Goal: Transaction & Acquisition: Purchase product/service

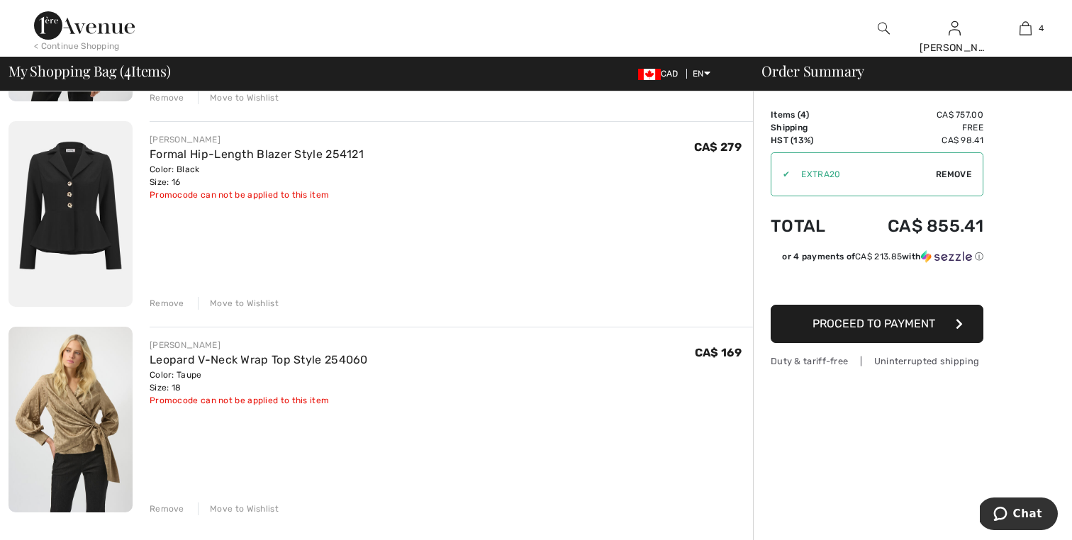
scroll to position [511, 0]
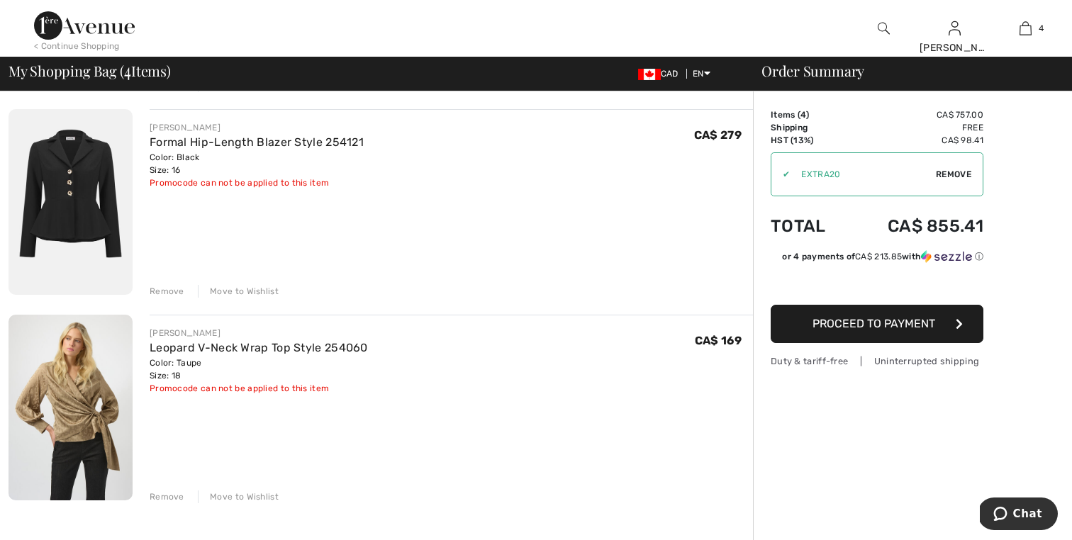
click at [159, 292] on div "Remove" at bounding box center [167, 291] width 35 height 13
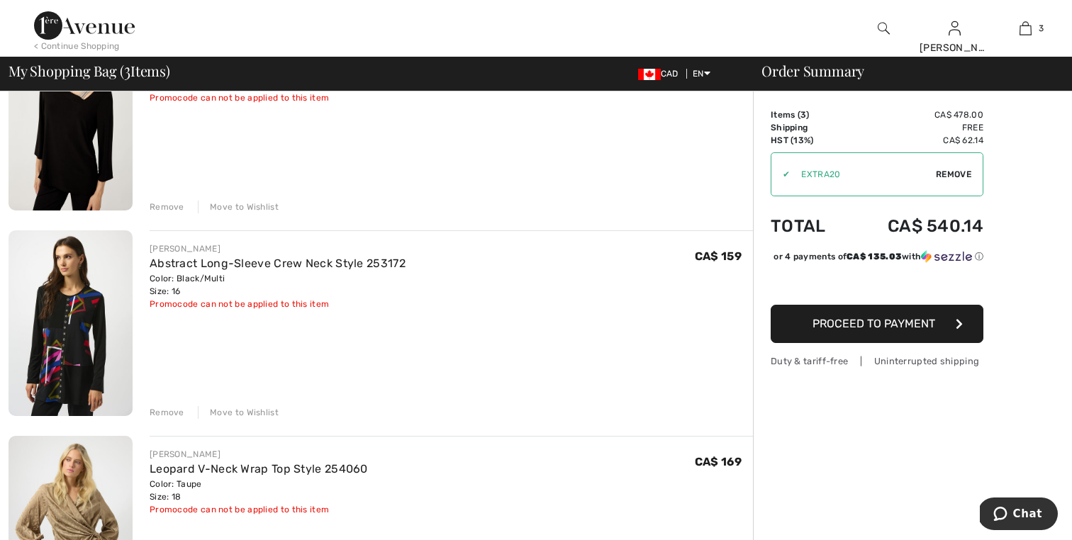
scroll to position [142, 0]
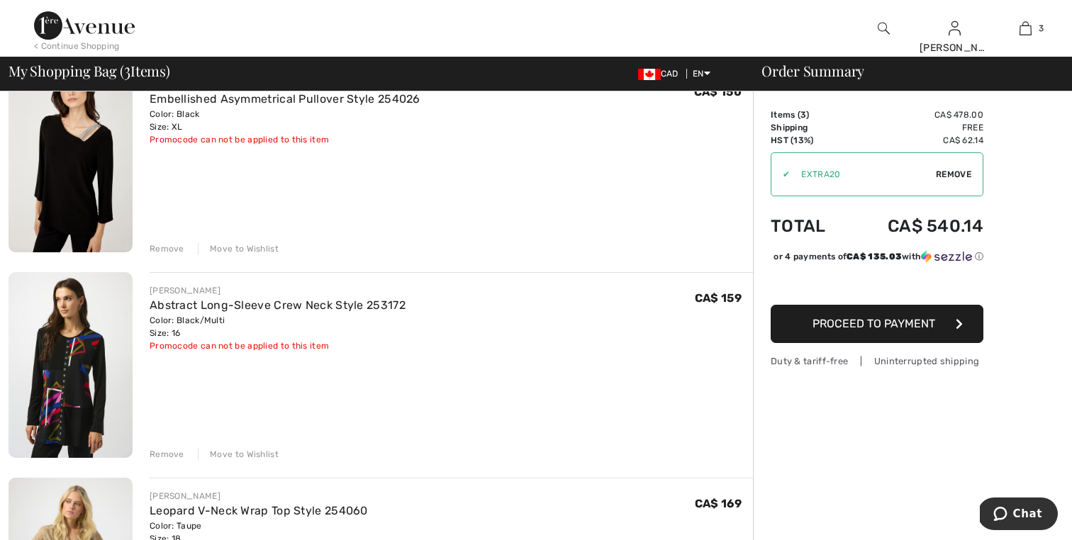
click at [163, 249] on div "Remove" at bounding box center [167, 249] width 35 height 13
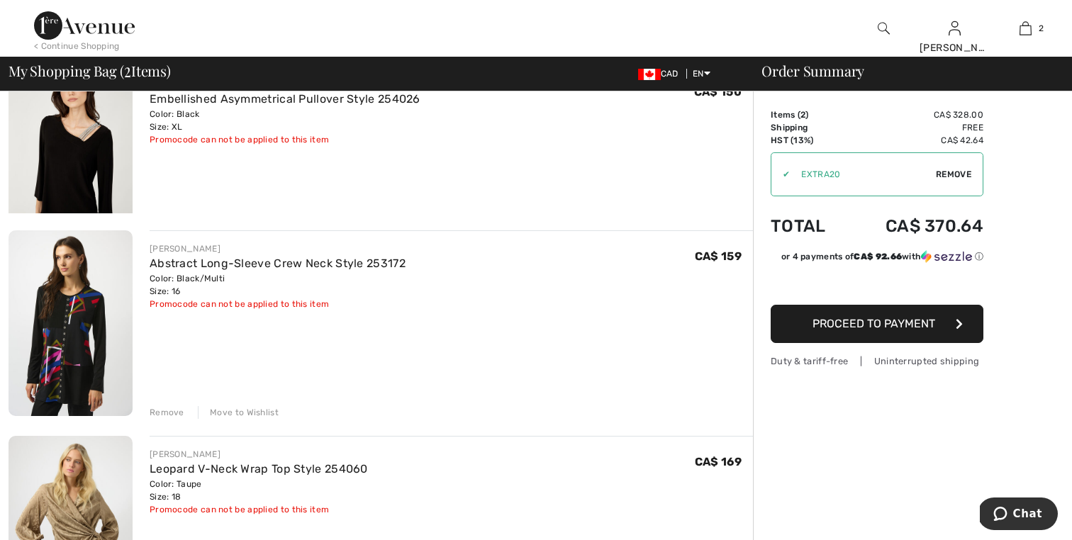
scroll to position [125, 0]
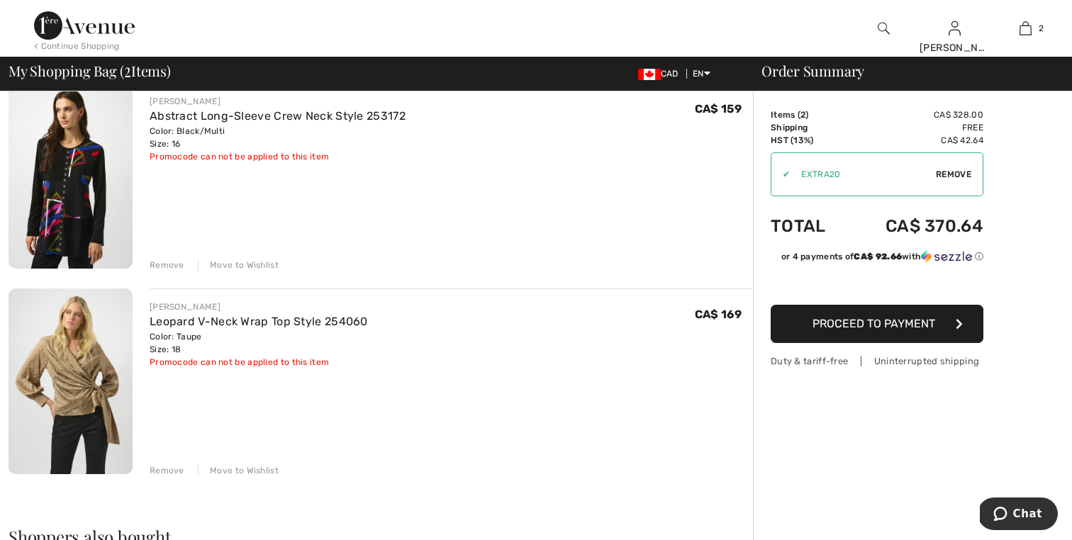
click at [841, 322] on span "Proceed to Payment" at bounding box center [874, 323] width 123 height 13
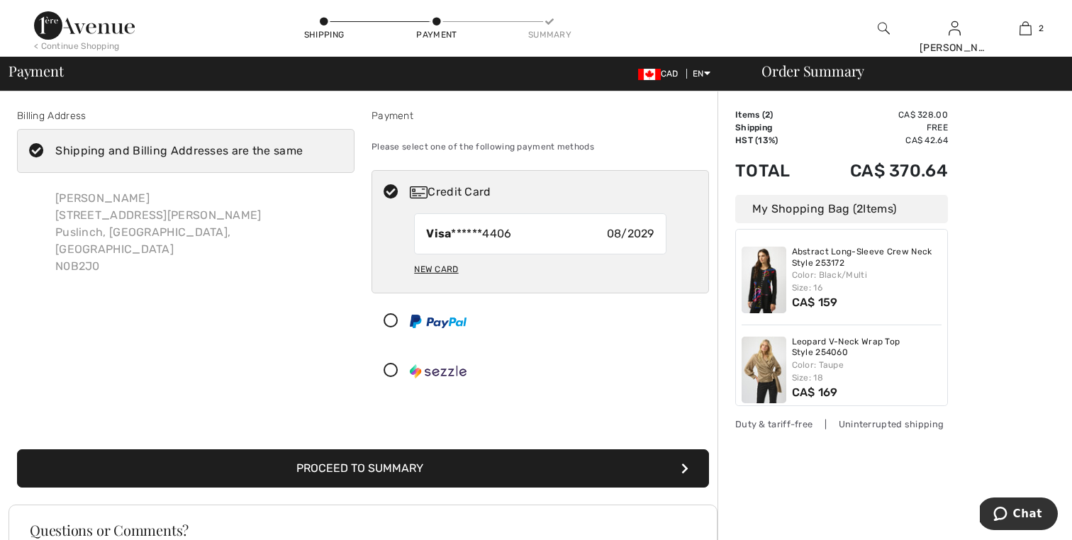
click at [515, 477] on button "Proceed to Summary" at bounding box center [363, 469] width 692 height 38
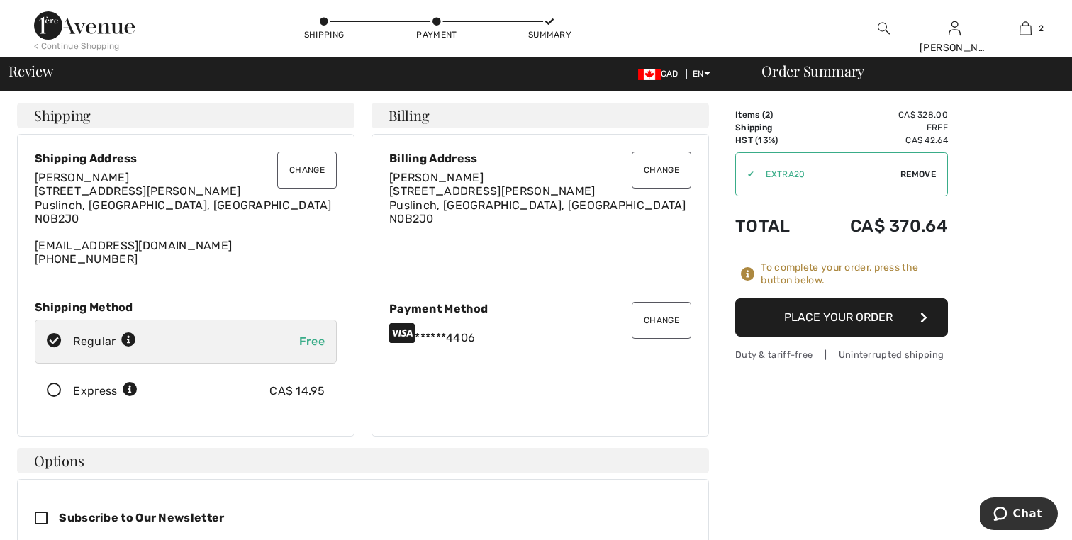
click at [848, 311] on button "Place Your Order" at bounding box center [842, 318] width 213 height 38
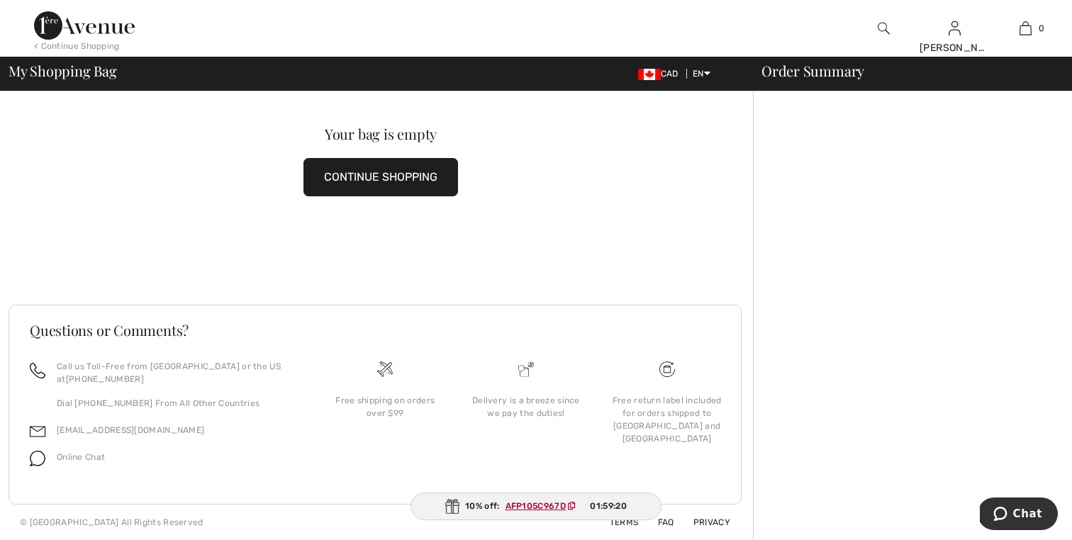
click at [377, 187] on button "CONTINUE SHOPPING" at bounding box center [381, 177] width 155 height 38
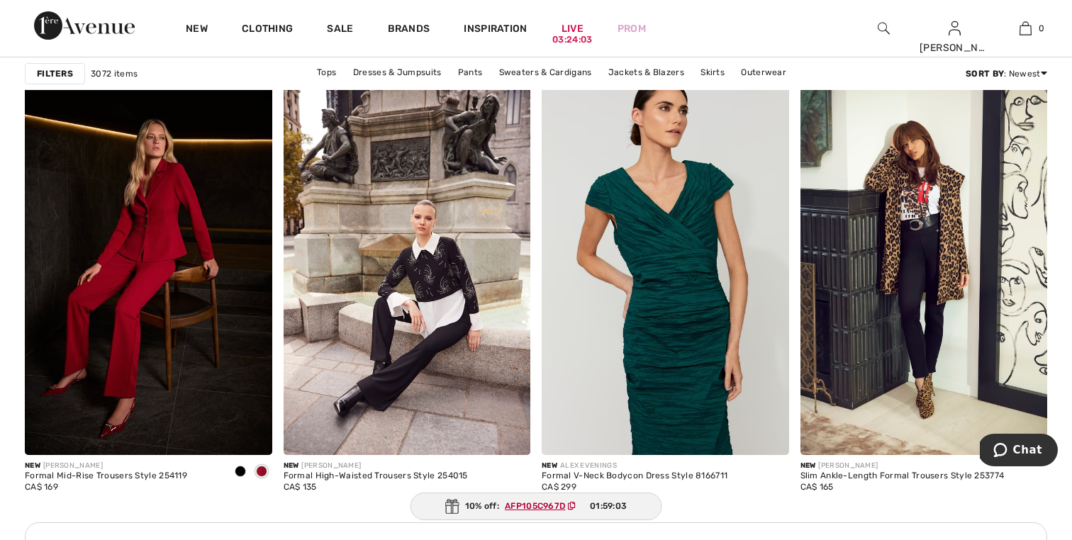
scroll to position [1532, 0]
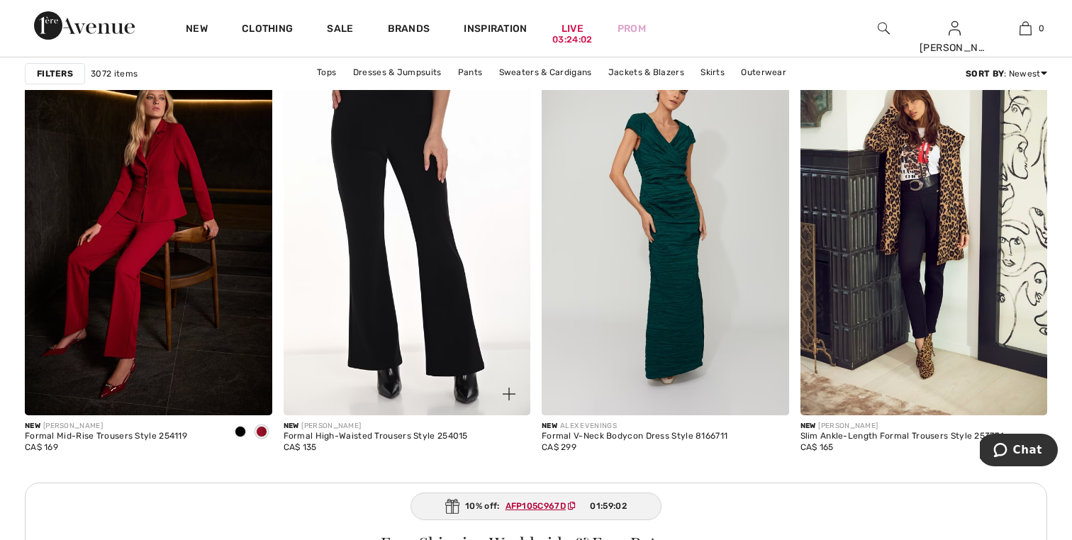
click at [331, 198] on img at bounding box center [408, 230] width 248 height 371
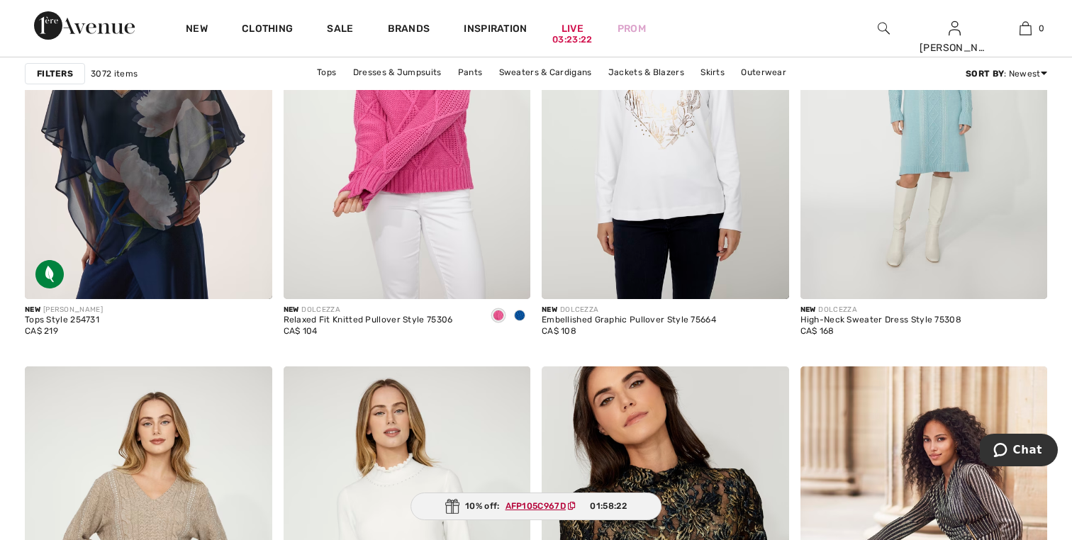
scroll to position [4625, 0]
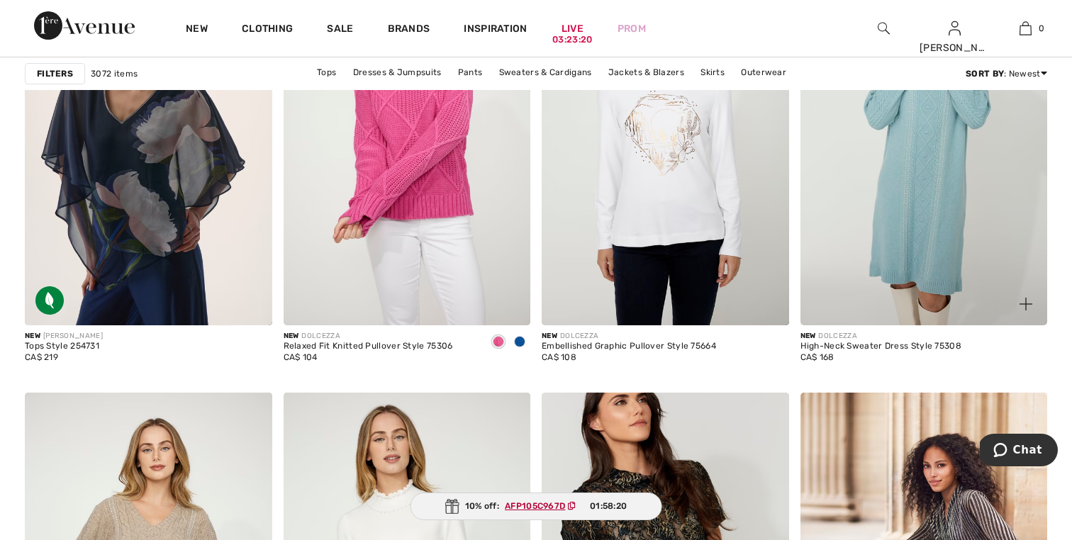
click at [980, 211] on img at bounding box center [925, 140] width 248 height 371
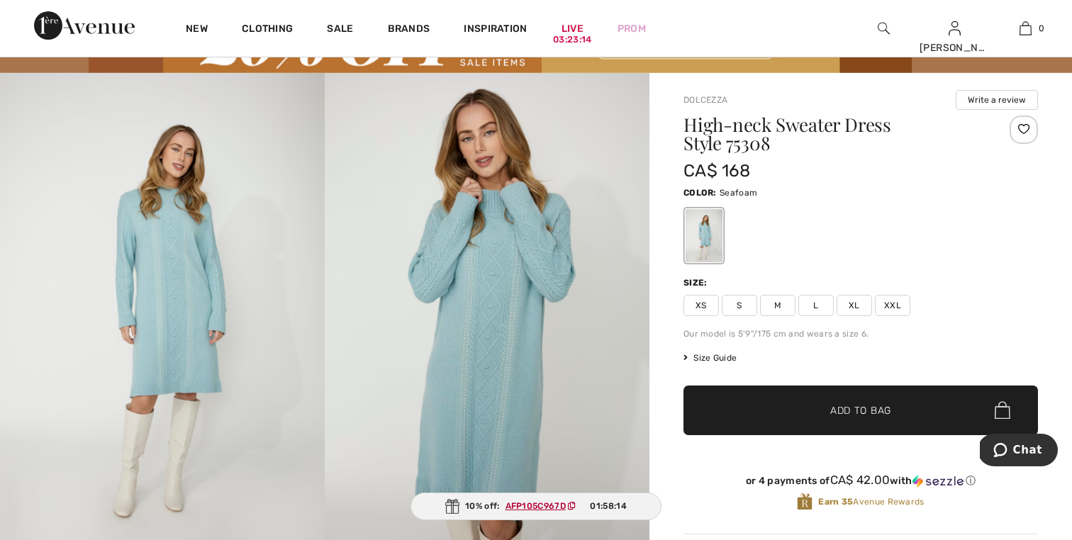
scroll to position [85, 0]
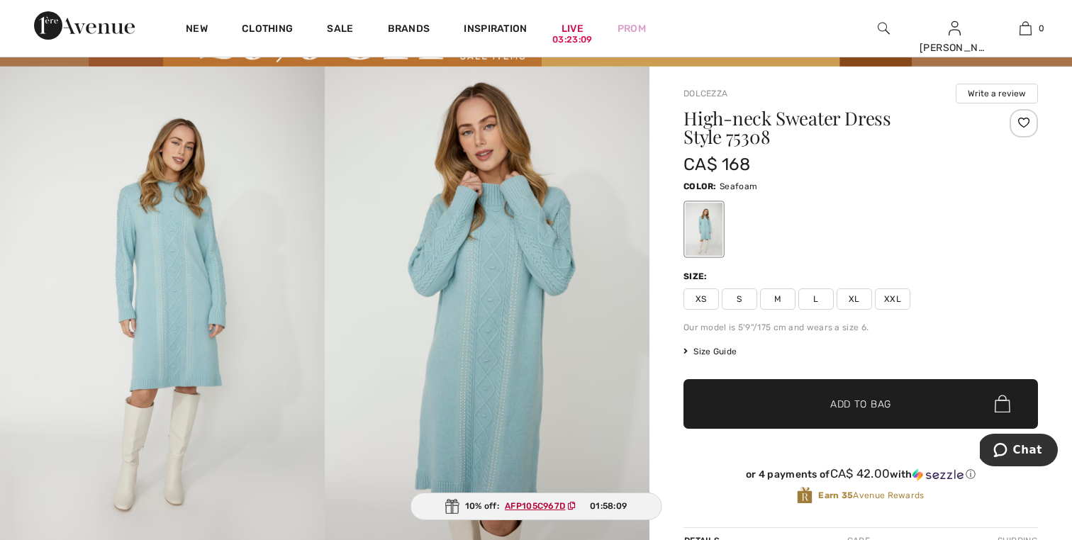
click at [855, 305] on span "XL" at bounding box center [854, 299] width 35 height 21
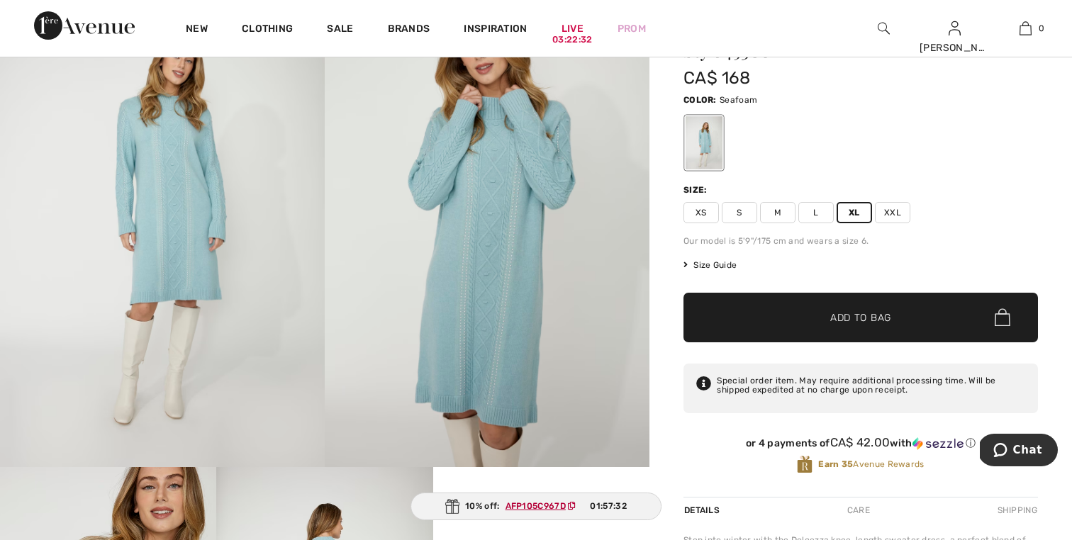
scroll to position [170, 0]
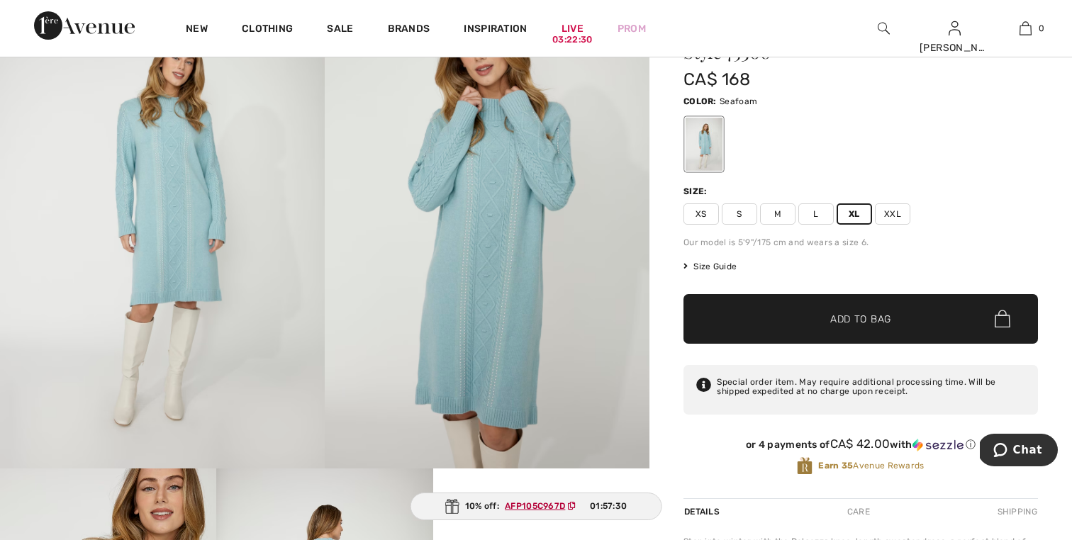
click at [496, 296] on img at bounding box center [487, 225] width 325 height 487
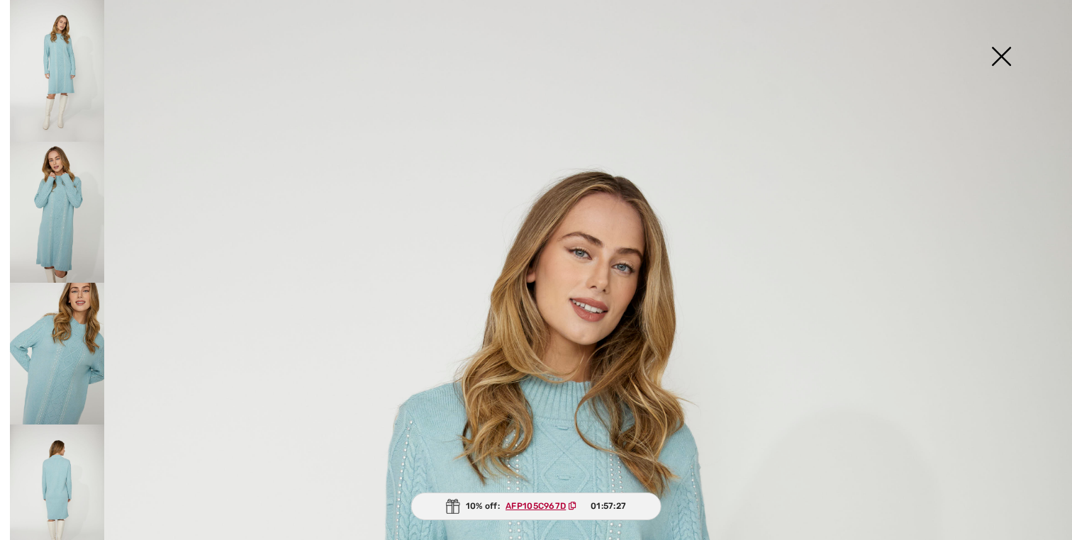
click at [101, 247] on img at bounding box center [57, 213] width 94 height 142
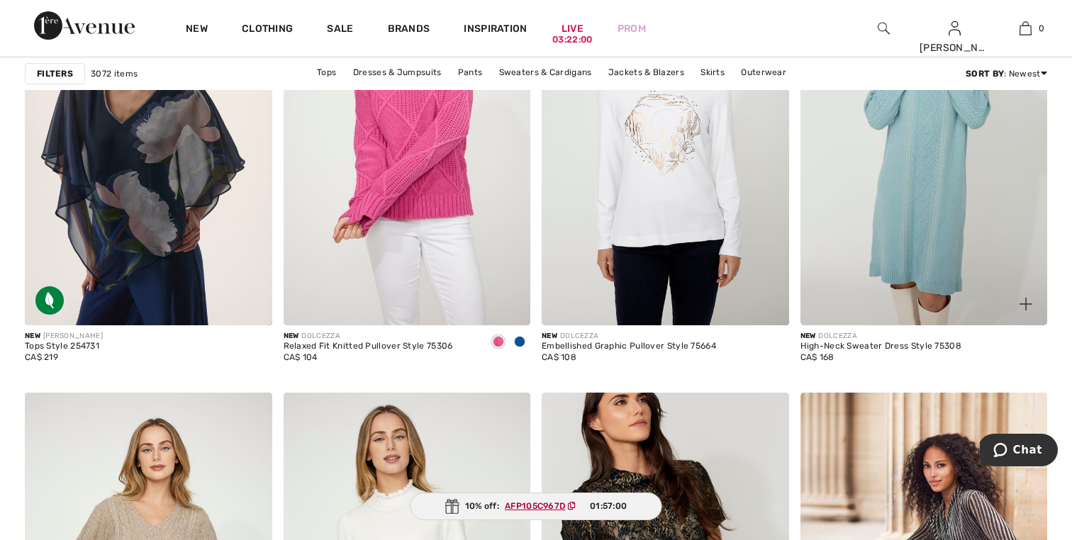
click at [927, 186] on img at bounding box center [925, 140] width 248 height 371
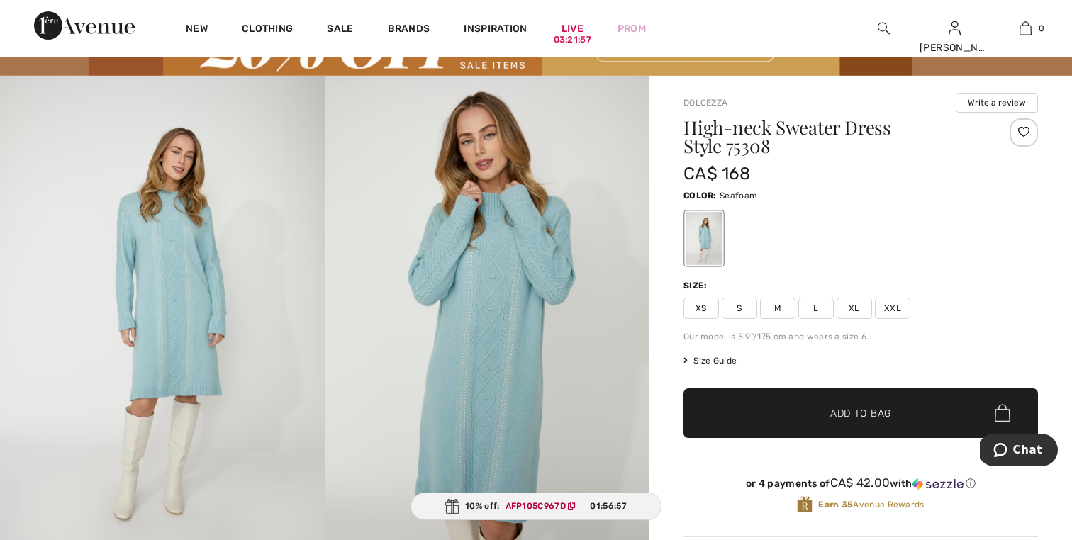
scroll to position [85, 0]
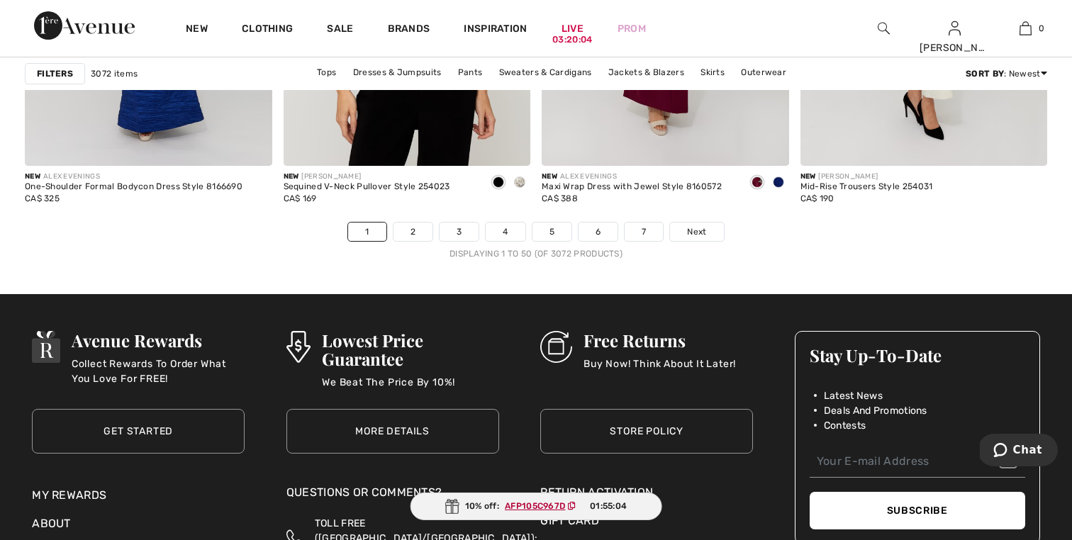
scroll to position [6752, 0]
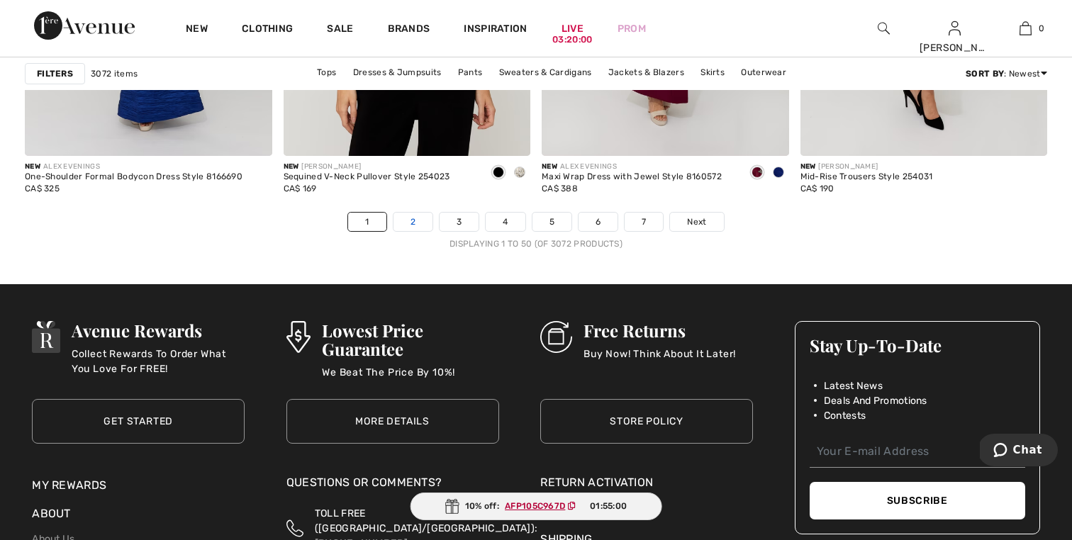
click at [415, 221] on link "2" at bounding box center [413, 222] width 39 height 18
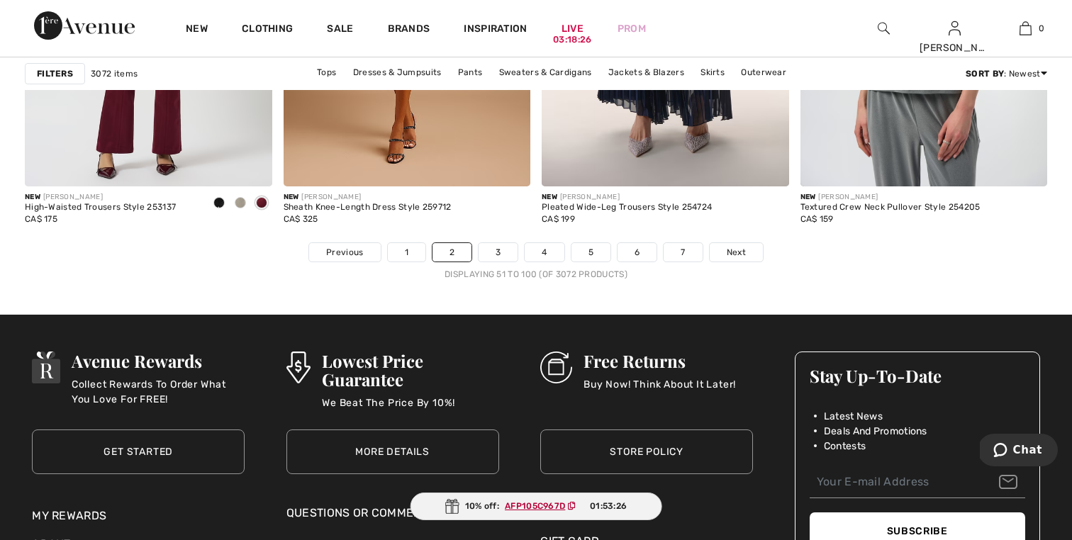
scroll to position [6752, 0]
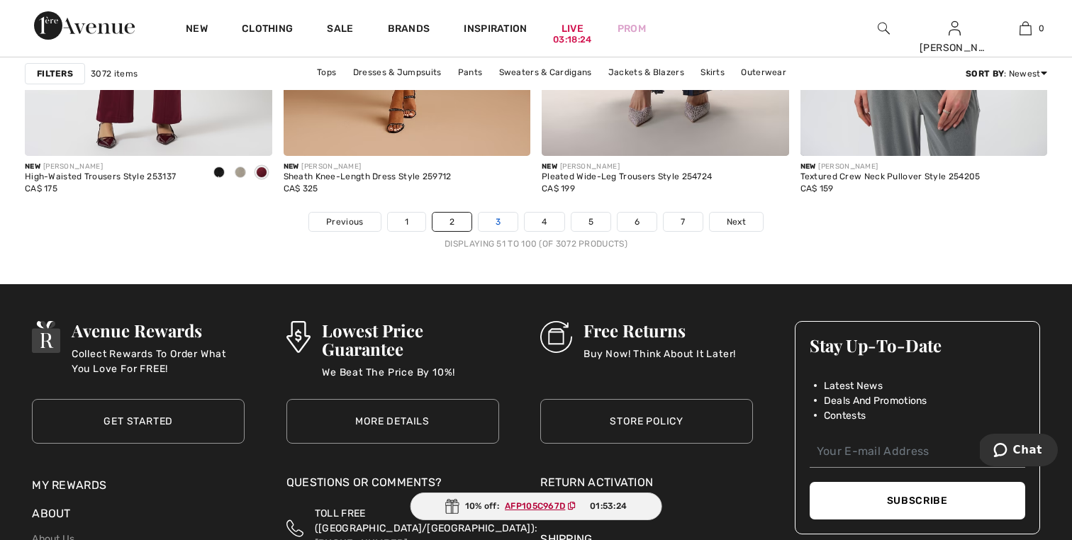
click at [494, 223] on link "3" at bounding box center [498, 222] width 39 height 18
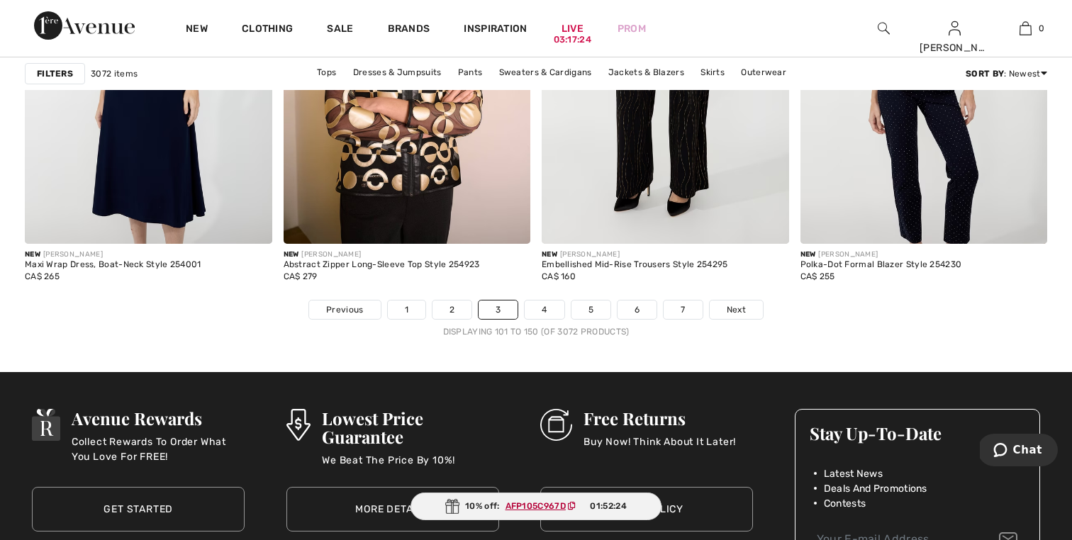
scroll to position [6696, 0]
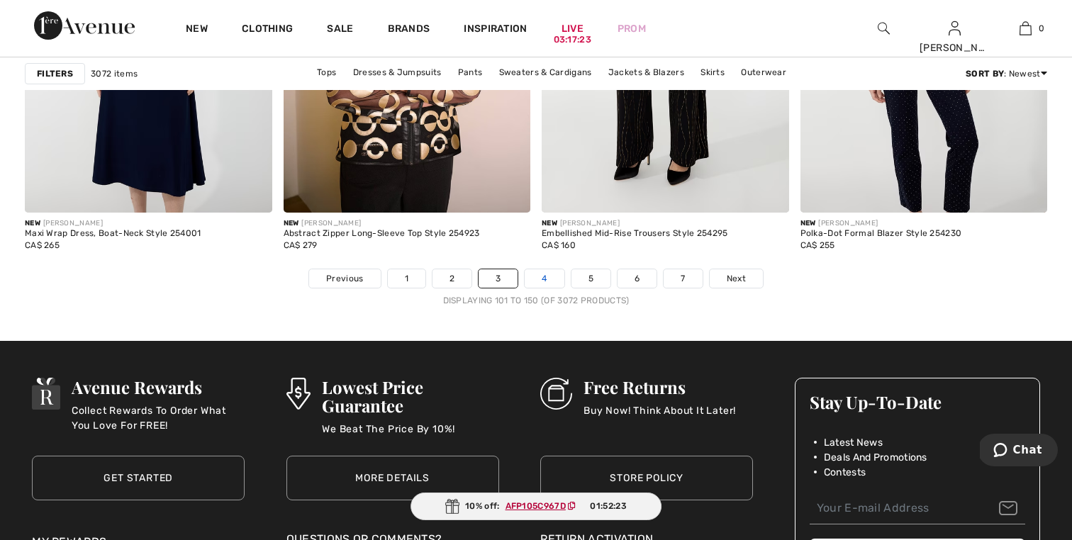
click at [559, 281] on link "4" at bounding box center [544, 279] width 39 height 18
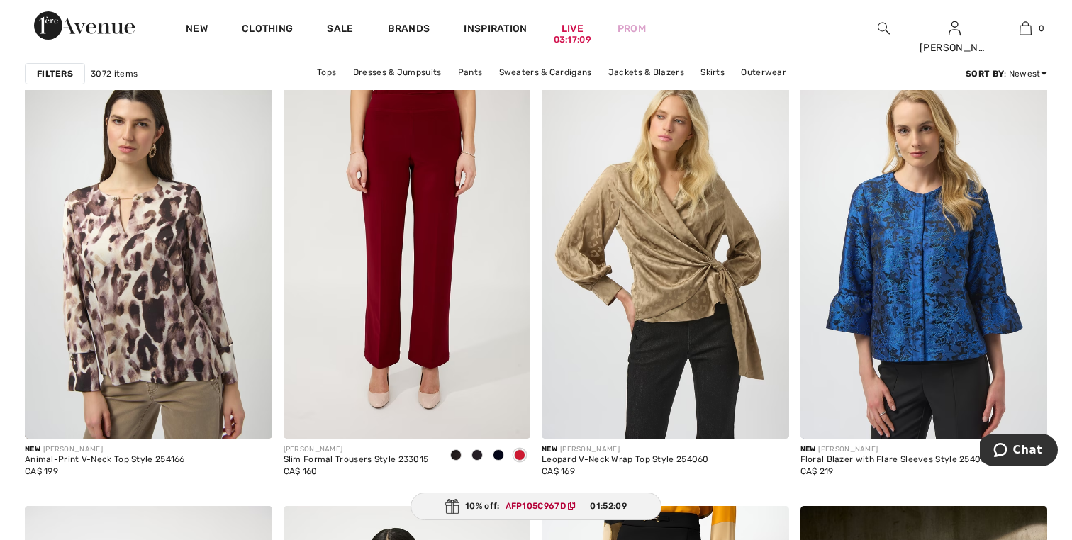
scroll to position [2553, 0]
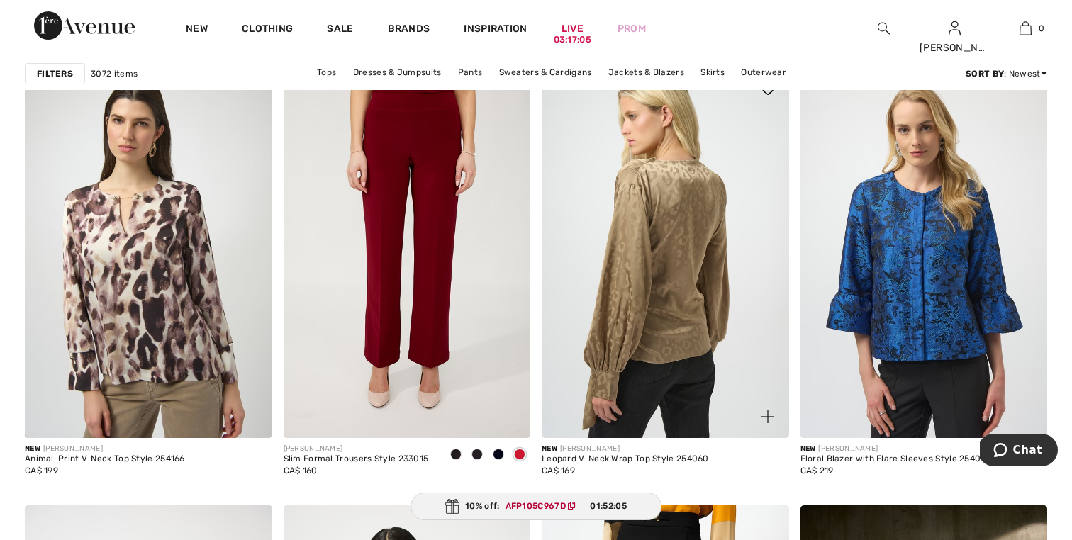
click at [682, 184] on img at bounding box center [666, 253] width 248 height 371
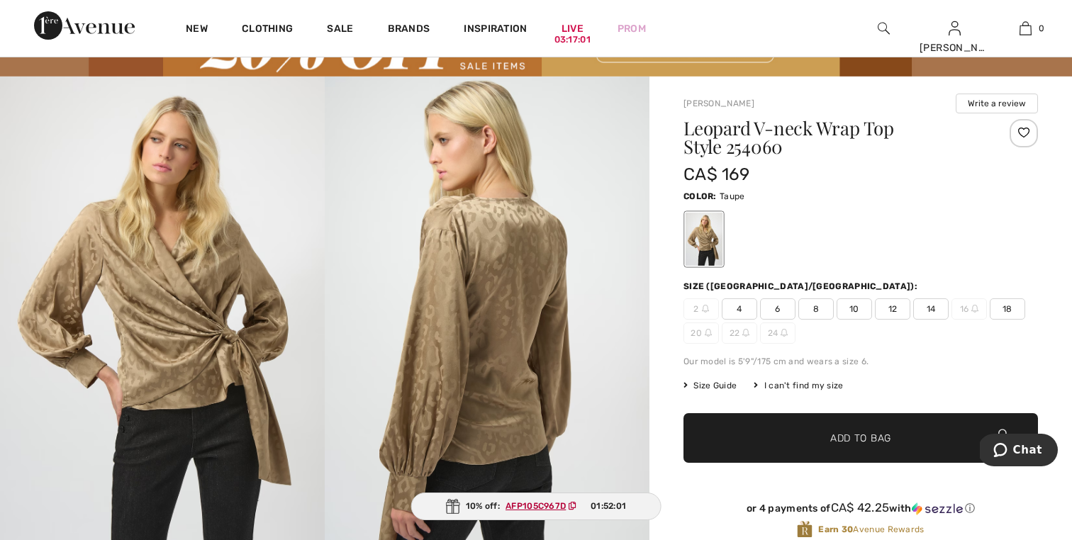
scroll to position [113, 0]
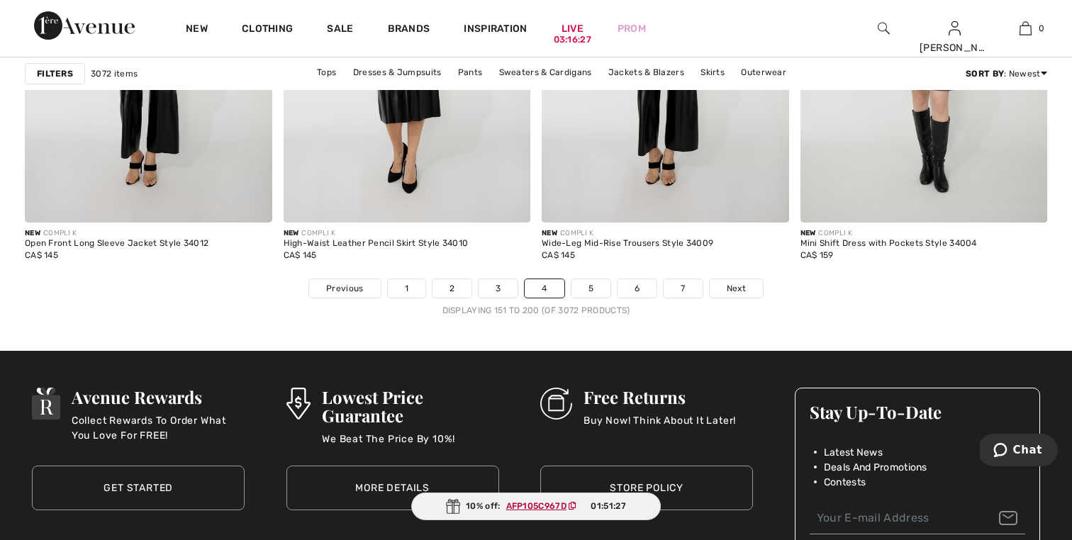
scroll to position [6724, 0]
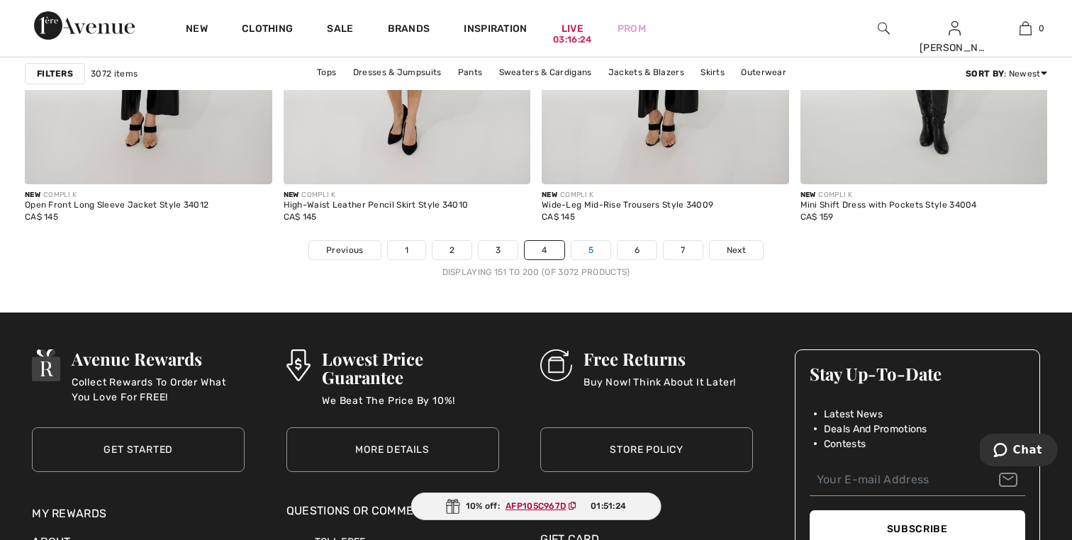
click at [596, 257] on link "5" at bounding box center [591, 250] width 39 height 18
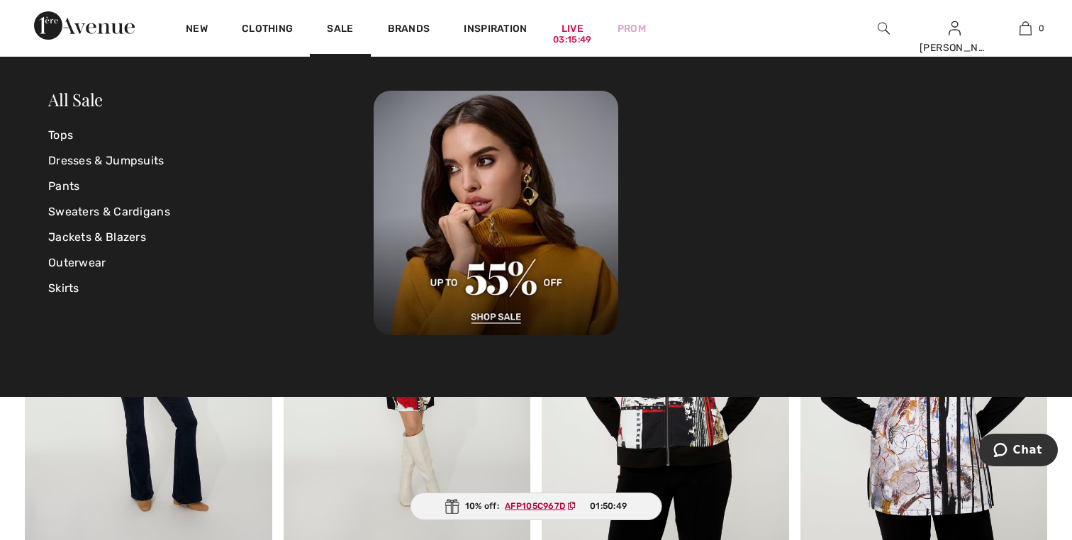
scroll to position [5974, 0]
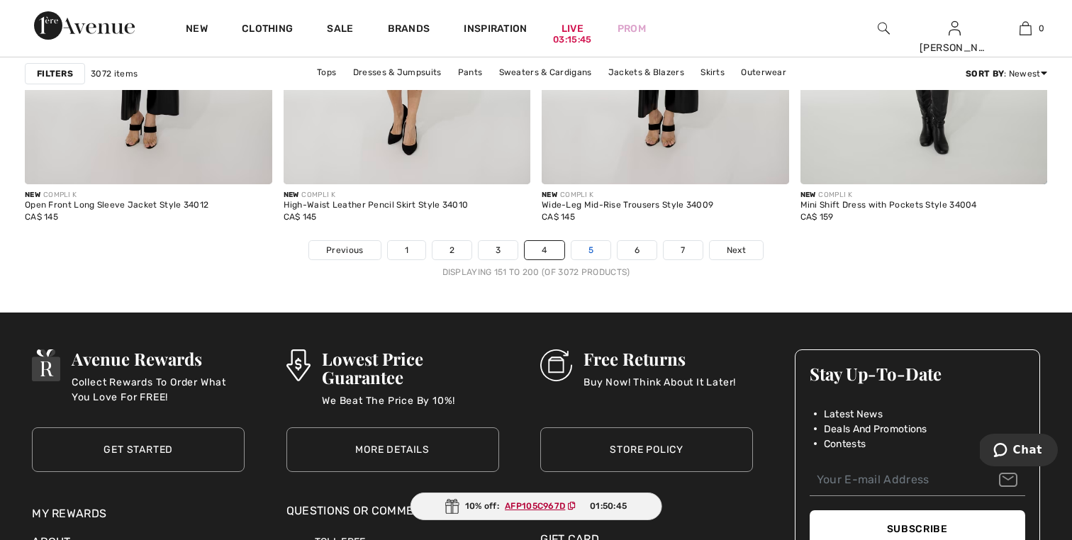
click at [586, 251] on link "5" at bounding box center [591, 250] width 39 height 18
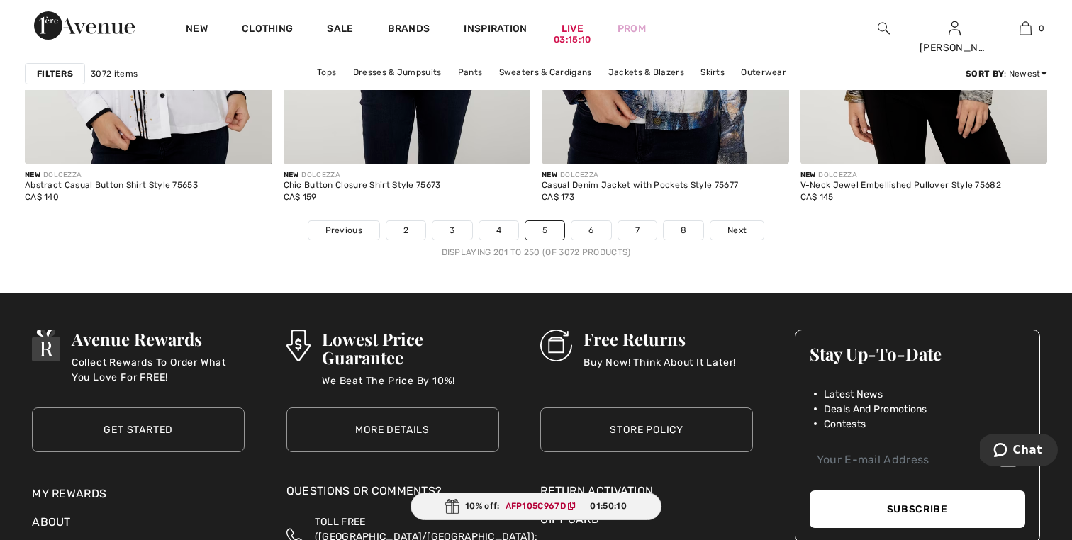
scroll to position [6752, 0]
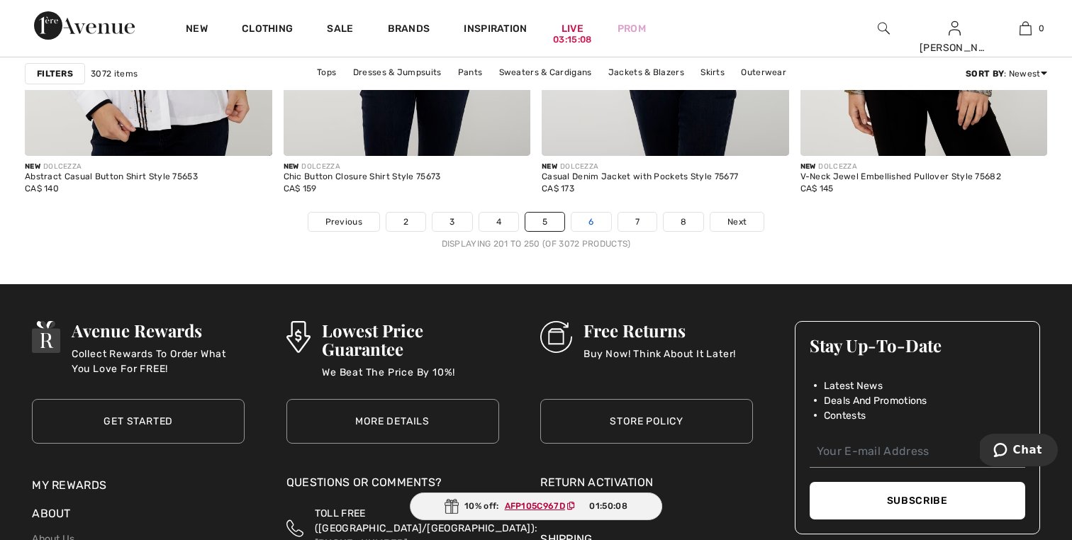
click at [583, 226] on link "6" at bounding box center [591, 222] width 39 height 18
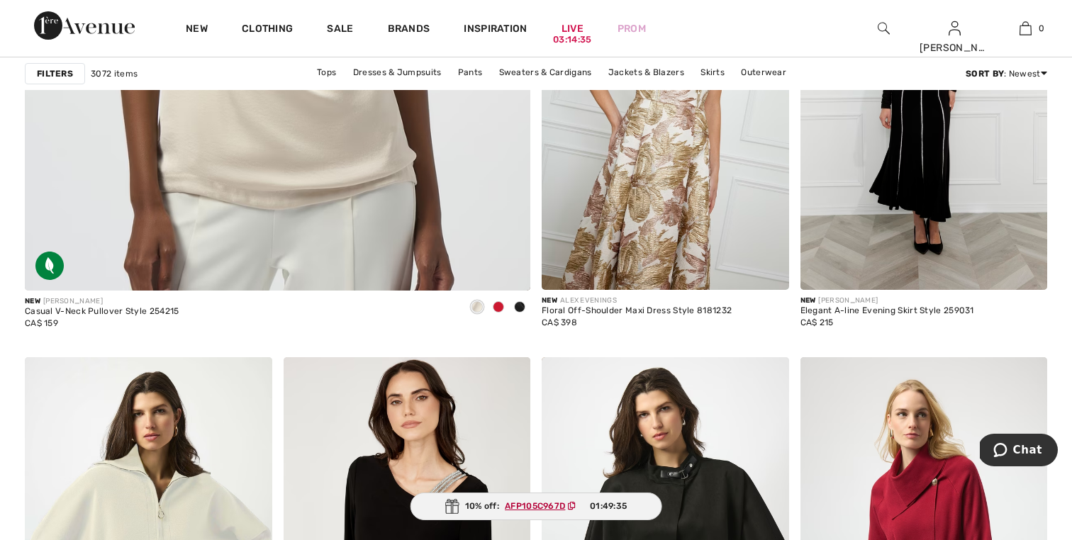
scroll to position [4199, 0]
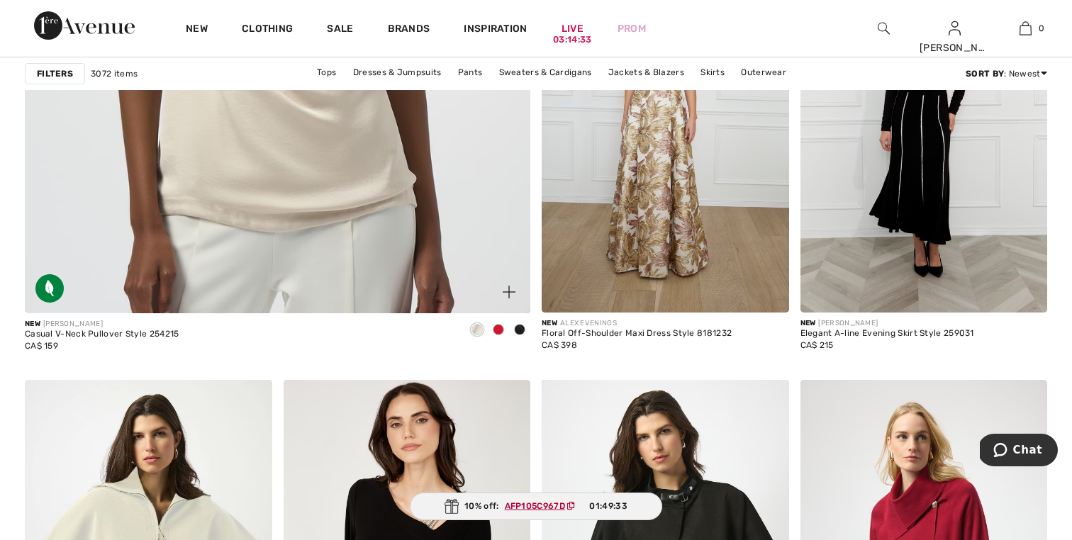
click at [523, 333] on span at bounding box center [519, 329] width 11 height 11
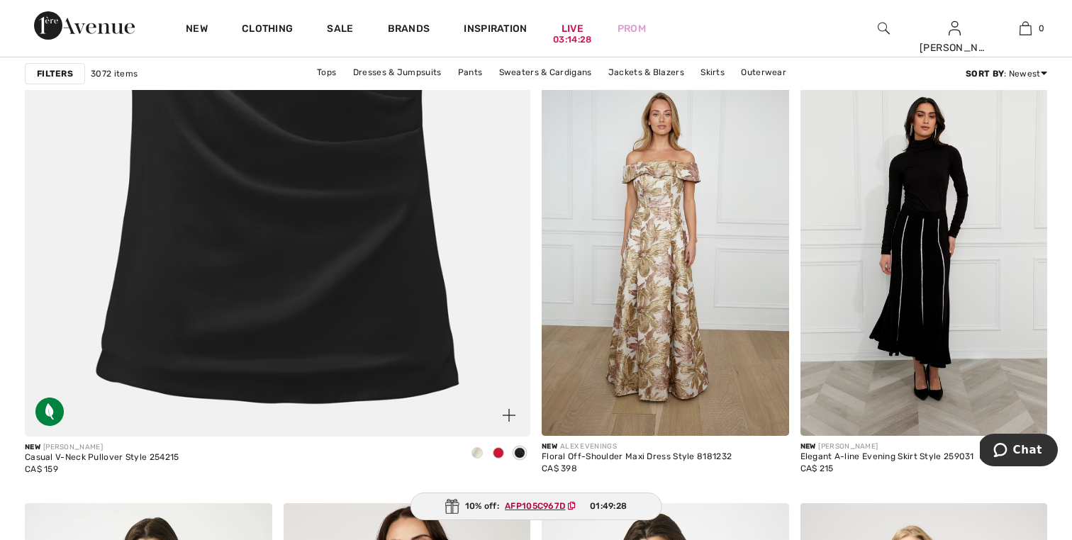
scroll to position [4086, 0]
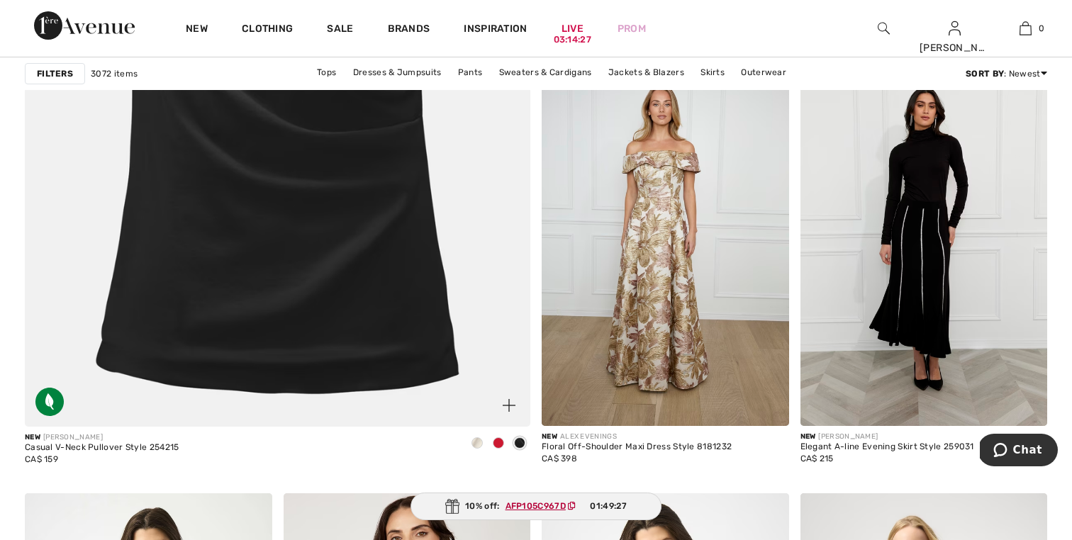
click at [385, 305] on img at bounding box center [277, 72] width 607 height 910
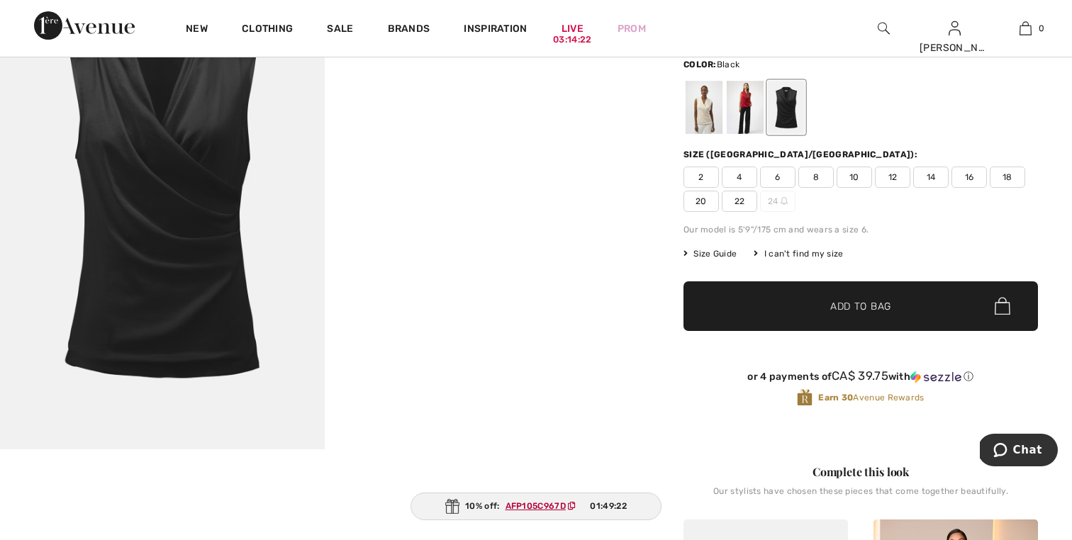
scroll to position [199, 0]
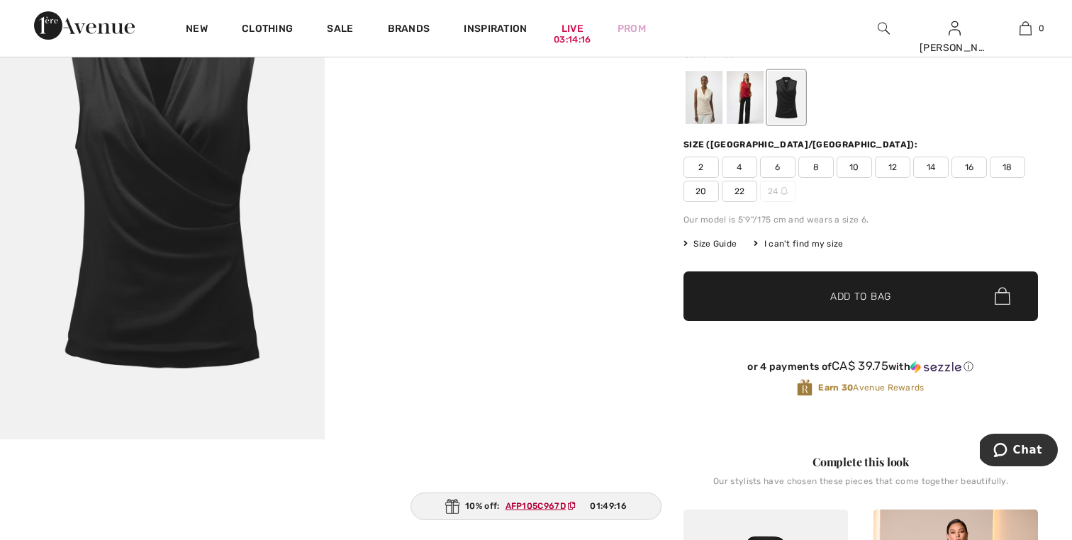
click at [1004, 166] on span "18" at bounding box center [1007, 167] width 35 height 21
click at [921, 286] on span "✔ Added to Bag Add to Bag" at bounding box center [861, 297] width 355 height 50
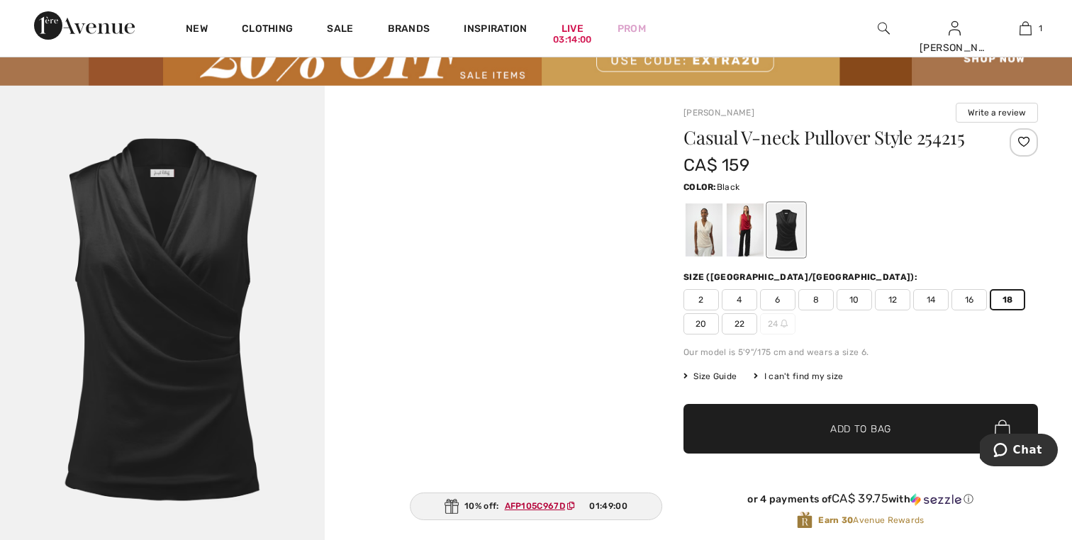
scroll to position [57, 0]
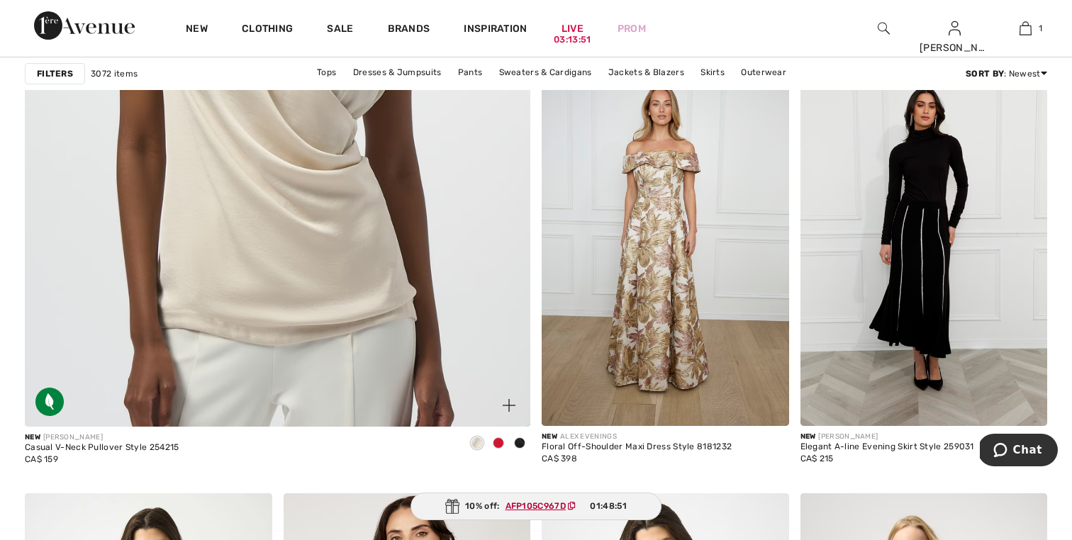
click at [474, 447] on span at bounding box center [477, 443] width 11 height 11
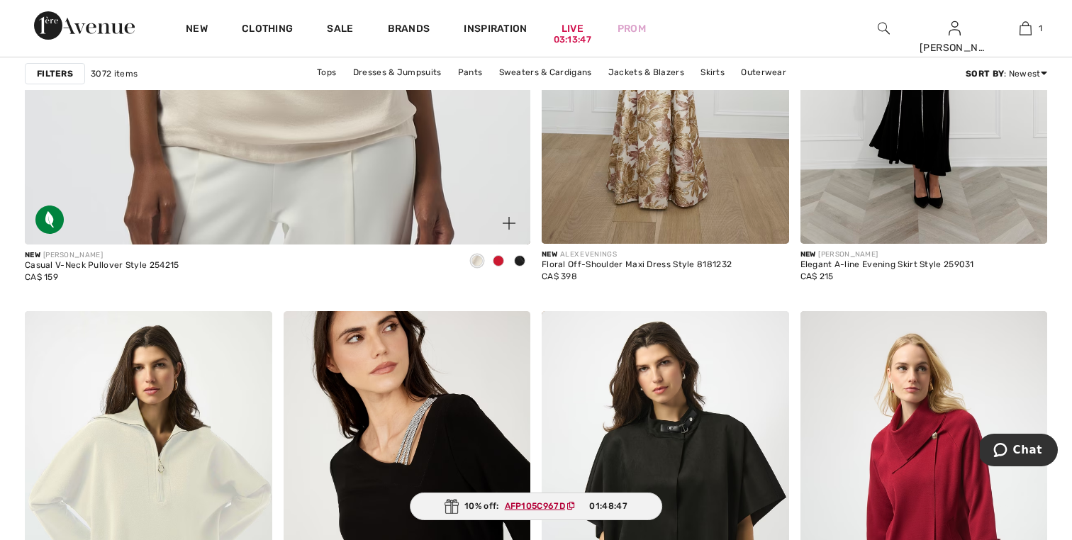
scroll to position [4256, 0]
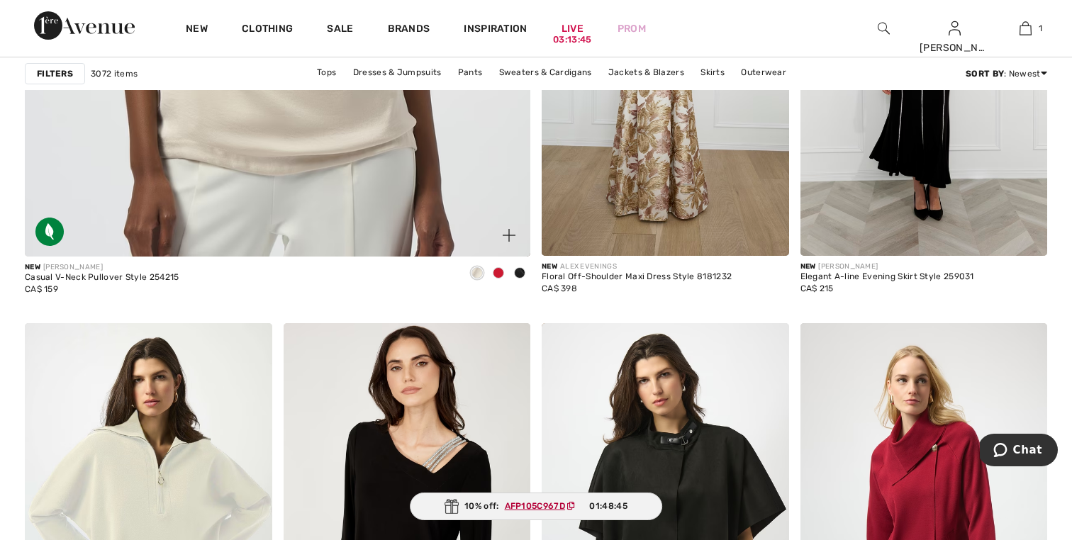
click at [476, 273] on span at bounding box center [477, 272] width 11 height 11
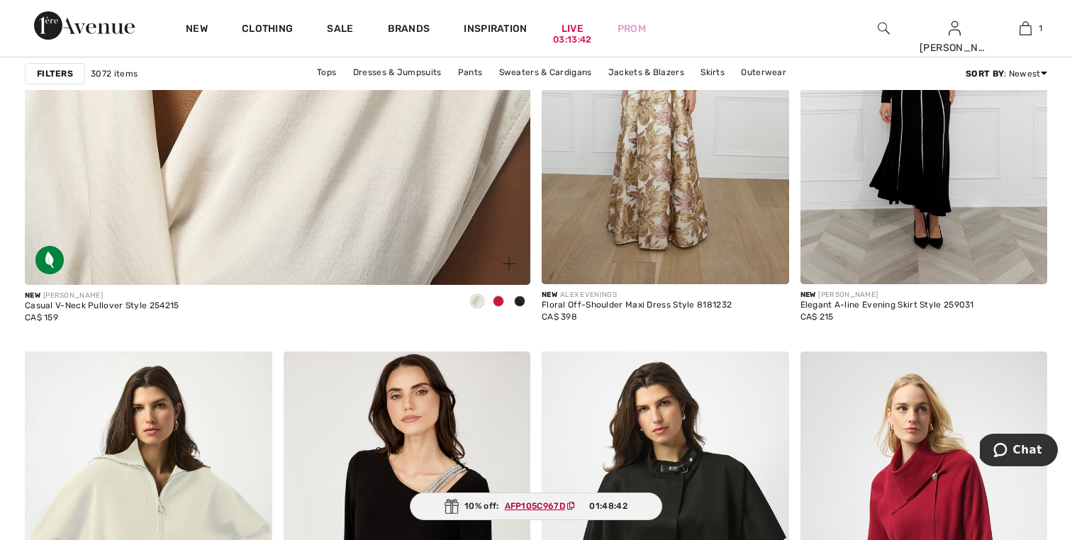
scroll to position [4208, 0]
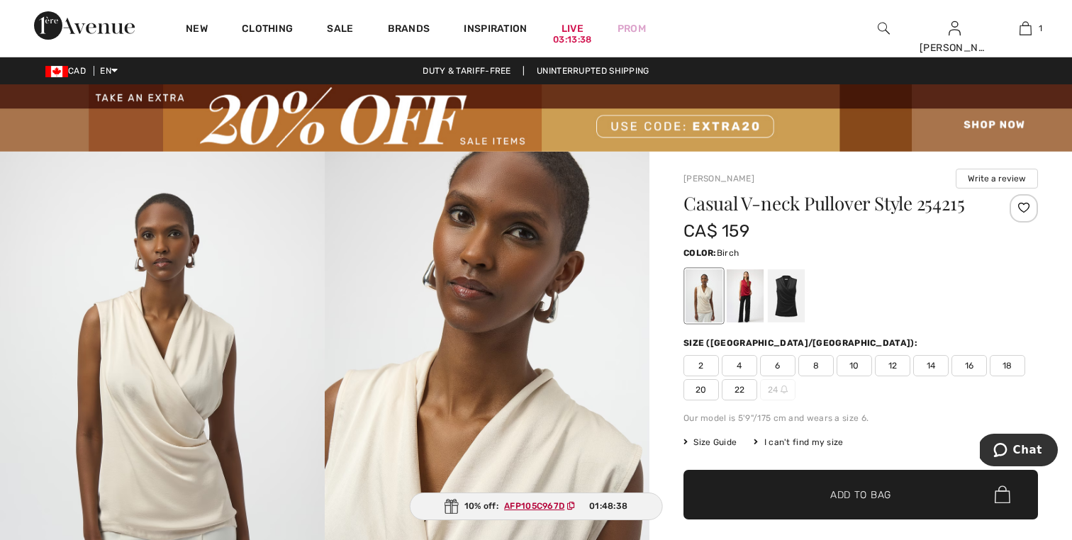
click at [1006, 366] on span "18" at bounding box center [1007, 365] width 35 height 21
click at [805, 489] on span "✔ Added to Bag" at bounding box center [840, 494] width 87 height 15
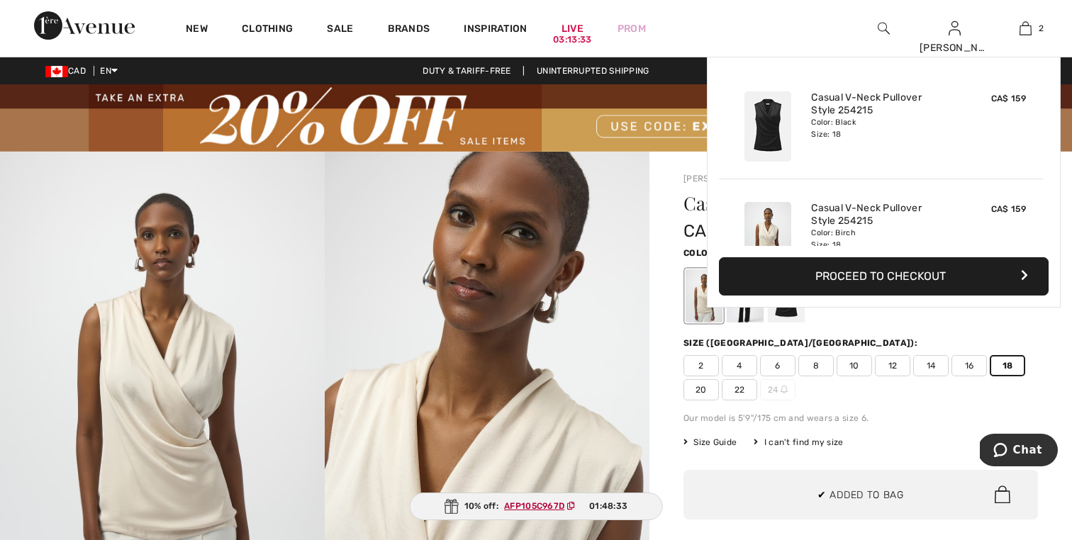
scroll to position [44, 0]
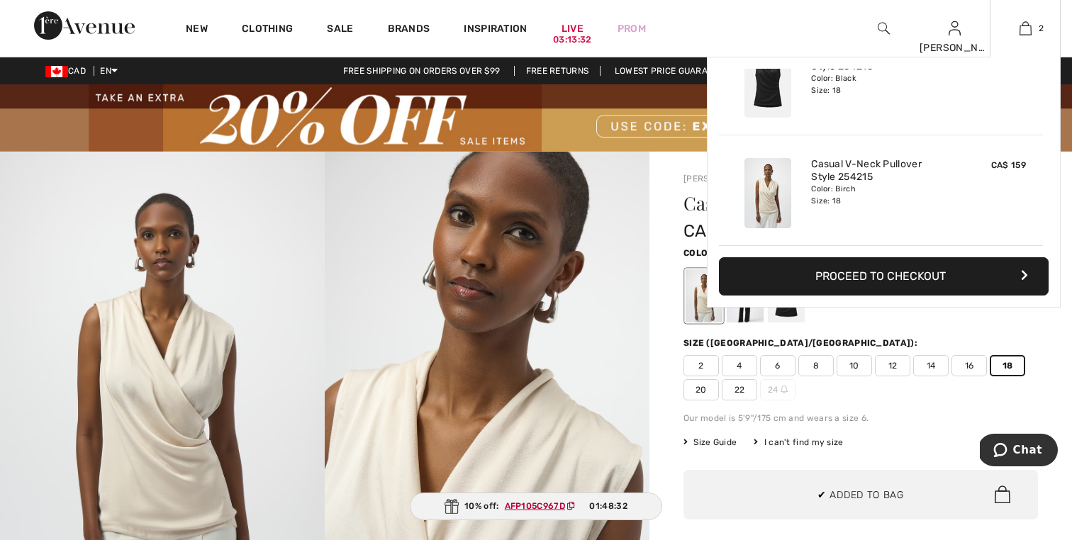
click at [978, 277] on button "Proceed to Checkout" at bounding box center [884, 276] width 330 height 38
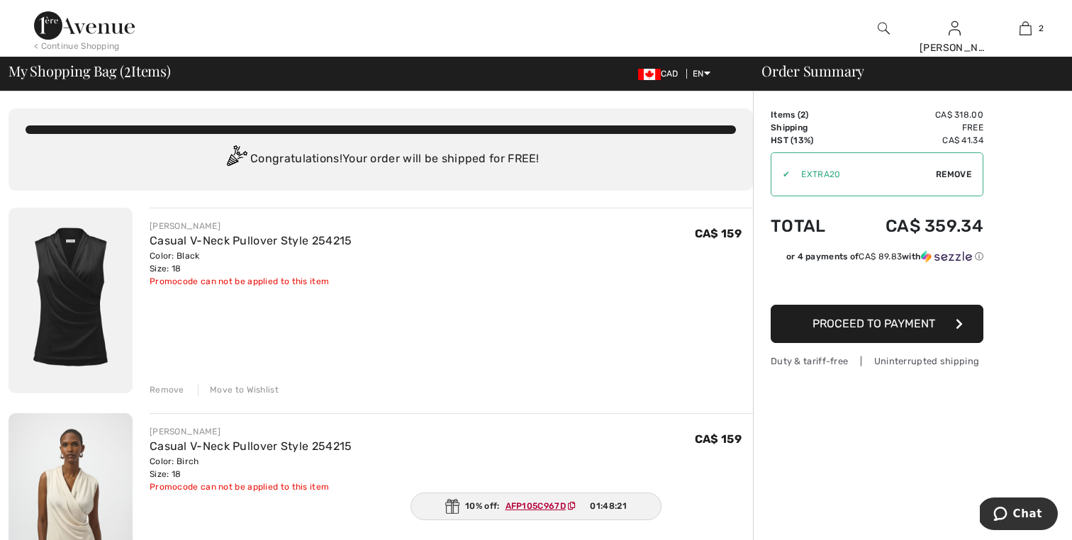
click at [884, 331] on button "Proceed to Payment" at bounding box center [877, 324] width 213 height 38
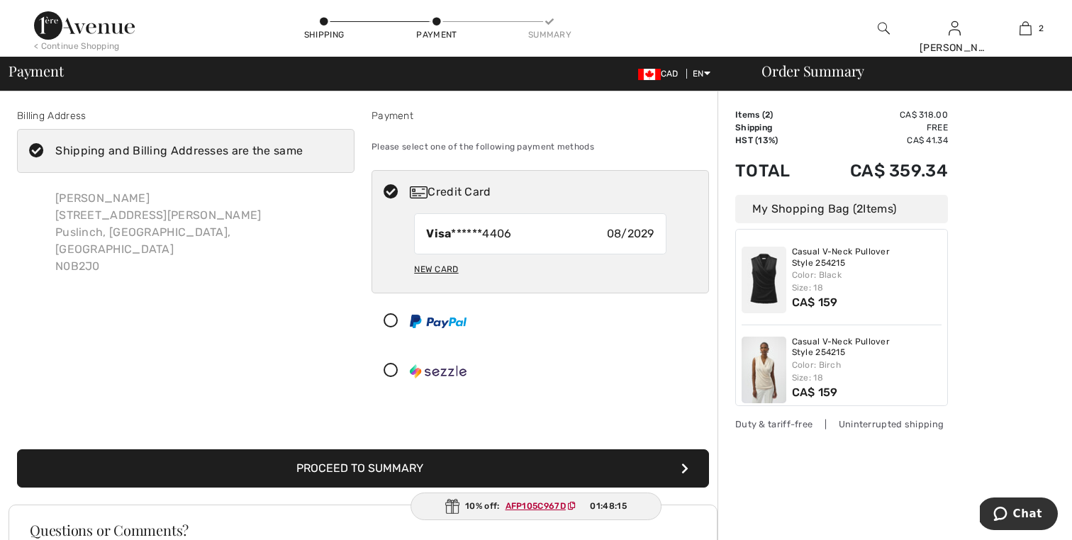
click at [582, 473] on button "Proceed to Summary" at bounding box center [363, 469] width 692 height 38
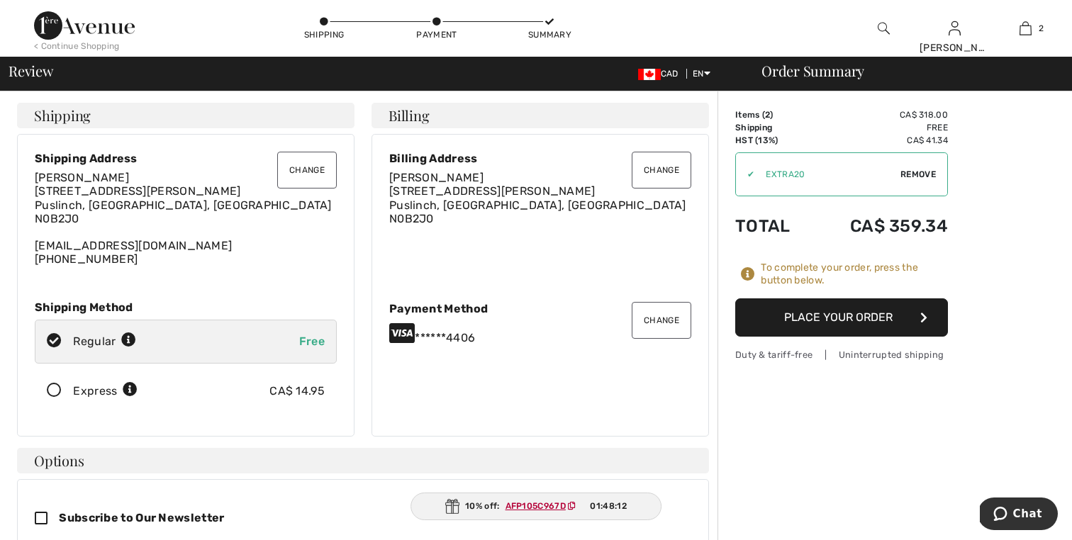
click at [880, 317] on button "Place Your Order" at bounding box center [842, 318] width 213 height 38
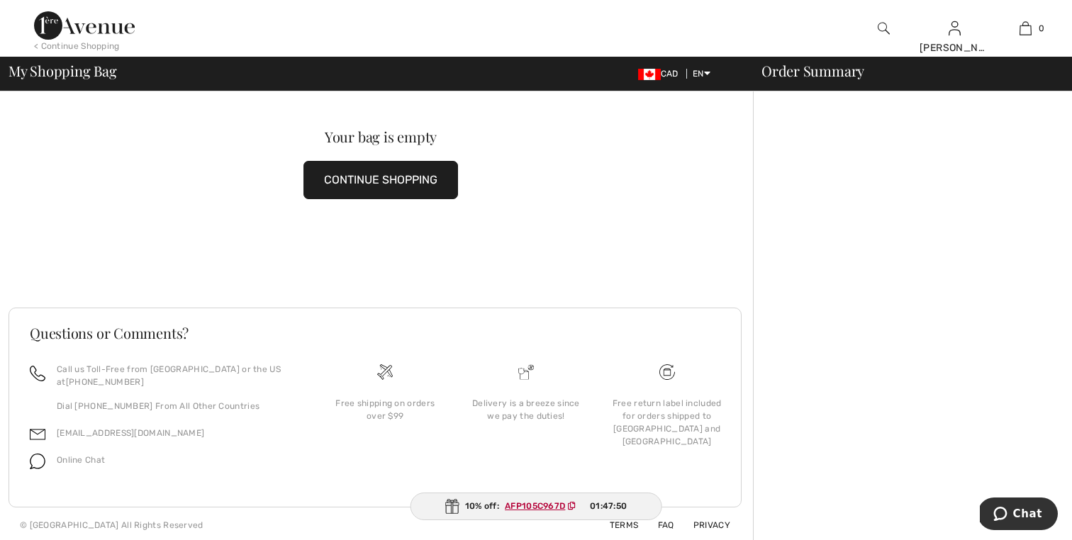
scroll to position [39, 0]
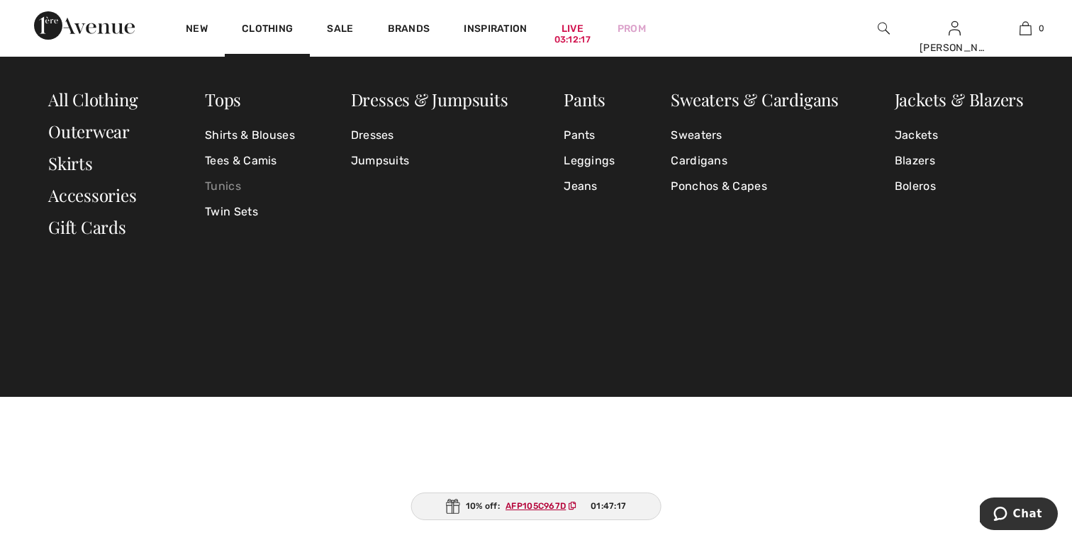
click at [218, 189] on link "Tunics" at bounding box center [250, 187] width 90 height 26
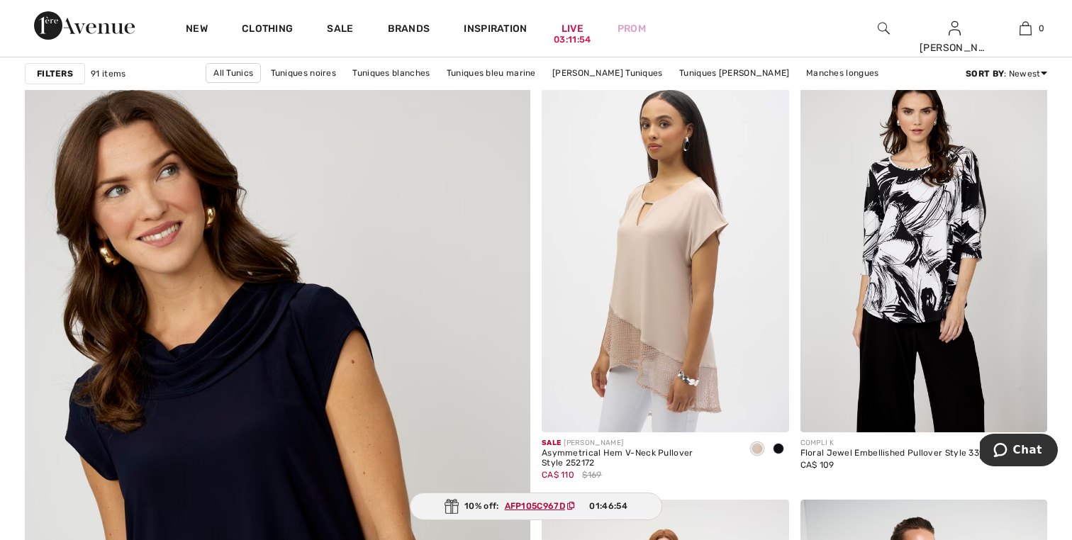
scroll to position [3660, 0]
